Goal: Information Seeking & Learning: Learn about a topic

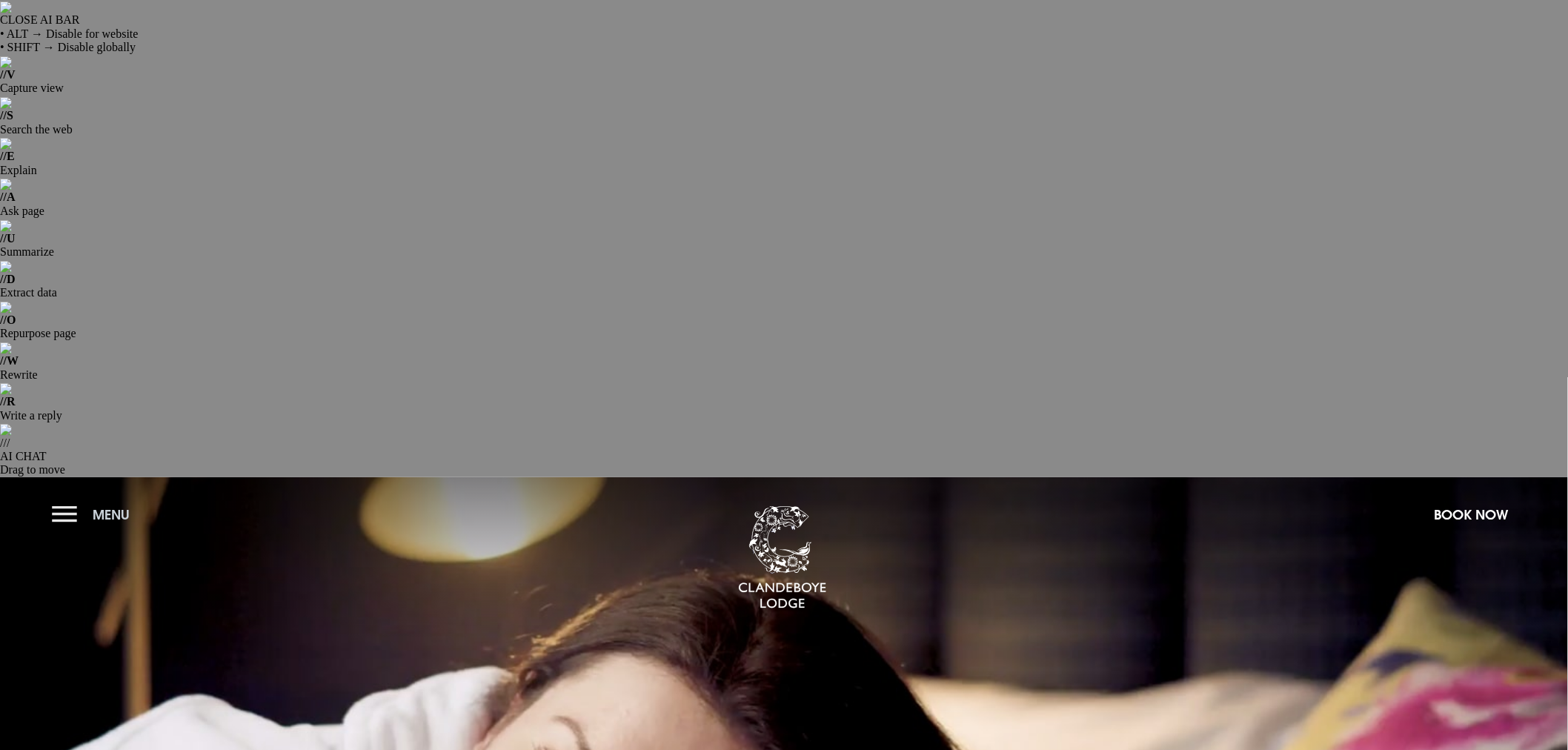
click at [72, 498] on button "Menu" at bounding box center [94, 514] width 85 height 32
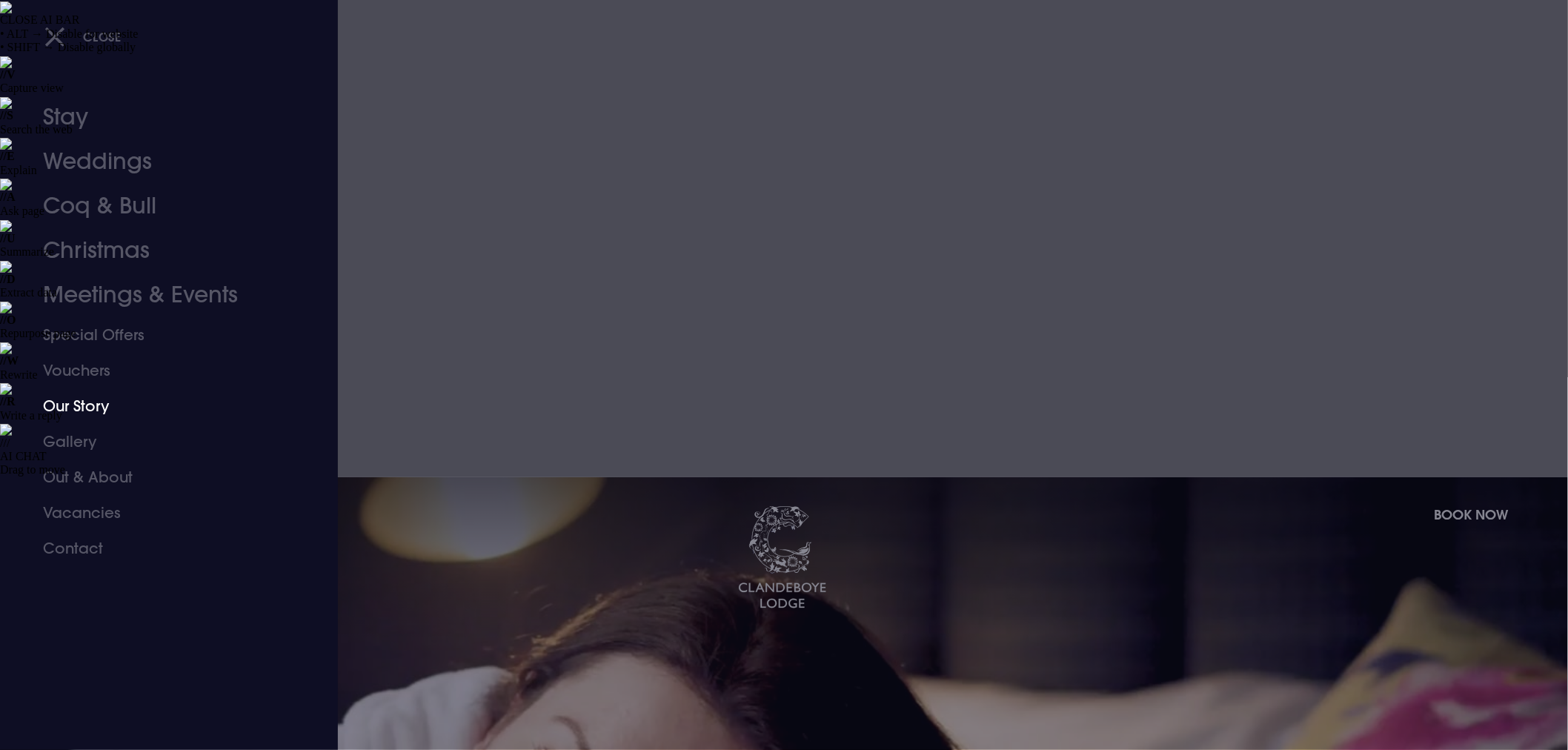
click at [72, 408] on link "Our Story" at bounding box center [160, 406] width 234 height 35
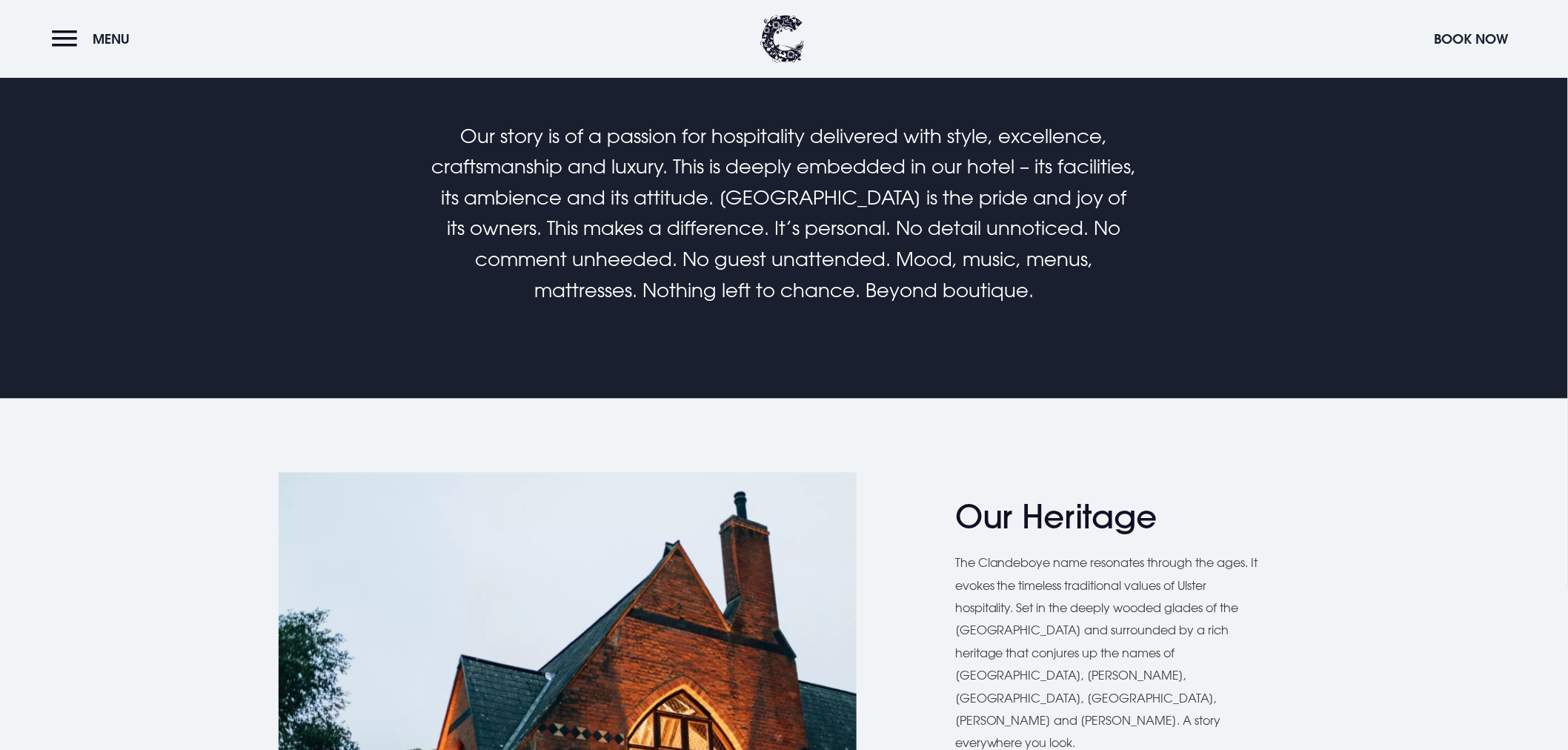
scroll to position [988, 0]
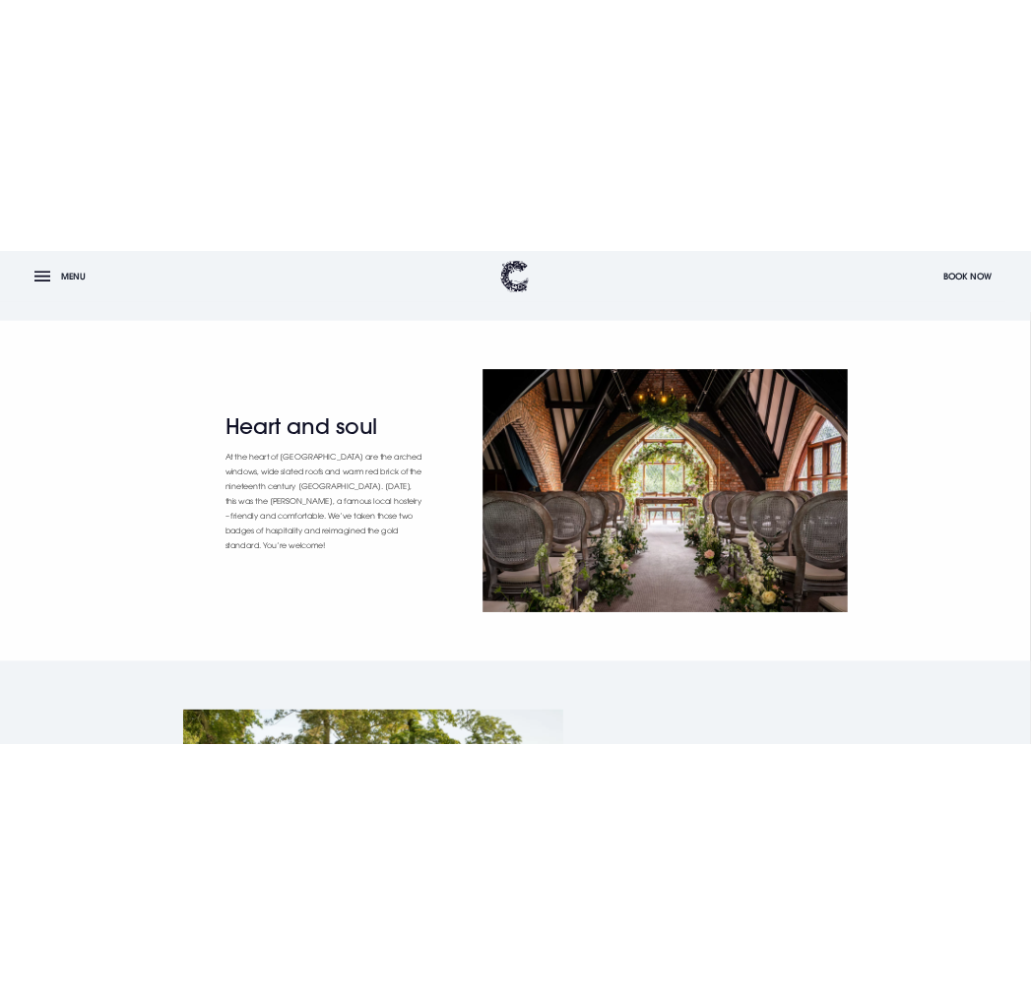
scroll to position [2075, 0]
